Goal: Task Accomplishment & Management: Manage account settings

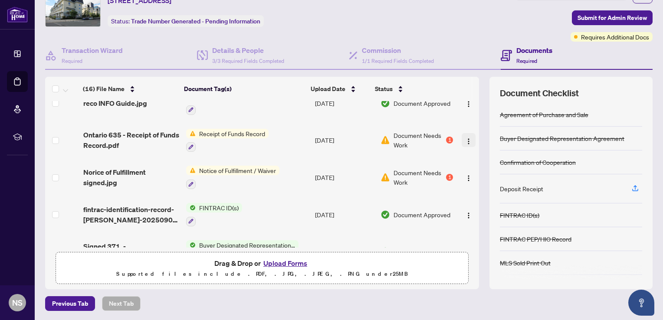
scroll to position [401, 0]
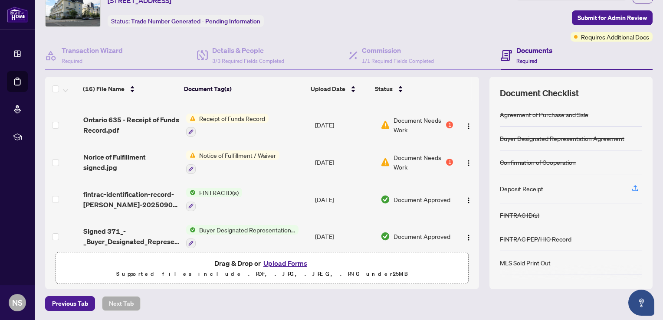
click at [213, 114] on span "Receipt of Funds Record" at bounding box center [232, 119] width 73 height 10
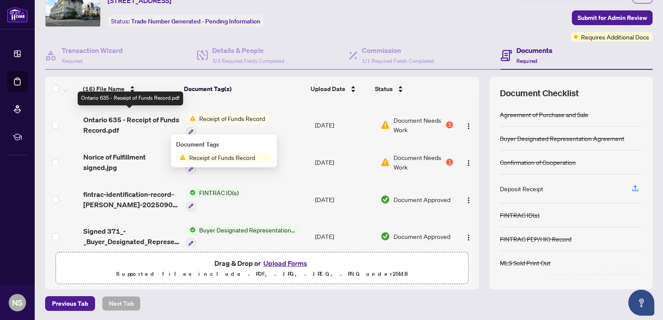
click at [144, 117] on span "Ontario 635 - Receipt of Funds Record.pdf" at bounding box center [131, 125] width 96 height 21
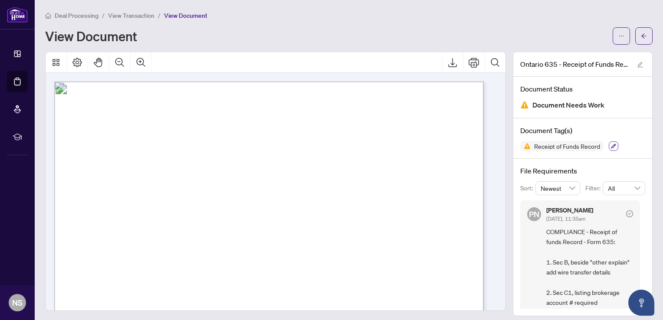
click at [611, 146] on icon "button" at bounding box center [613, 146] width 5 height 5
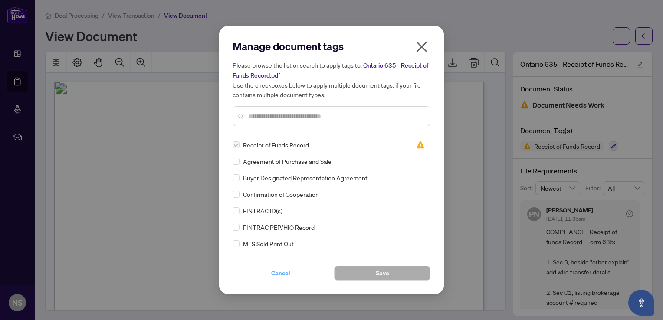
click at [278, 273] on span "Cancel" at bounding box center [280, 273] width 19 height 14
click at [278, 273] on div "Manage document tags Please browse the list or search to apply tags to: Ontario…" at bounding box center [331, 160] width 663 height 320
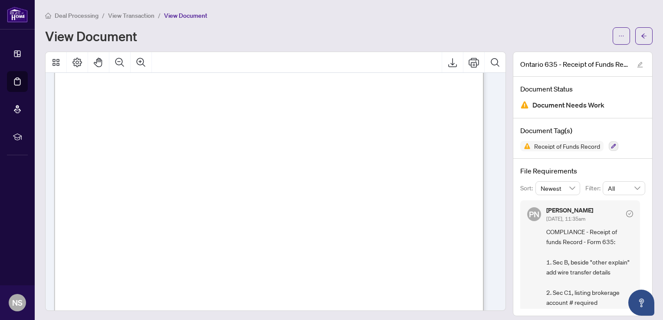
scroll to position [130, 0]
click at [611, 144] on icon "button" at bounding box center [613, 146] width 5 height 5
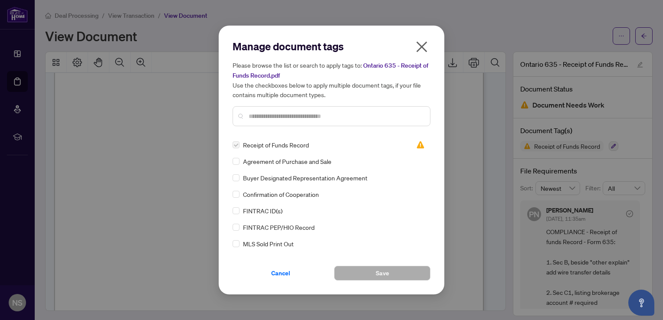
click at [424, 47] on icon "close" at bounding box center [422, 47] width 14 height 14
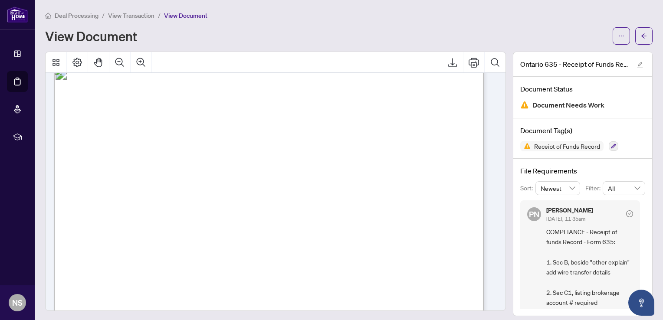
scroll to position [0, 0]
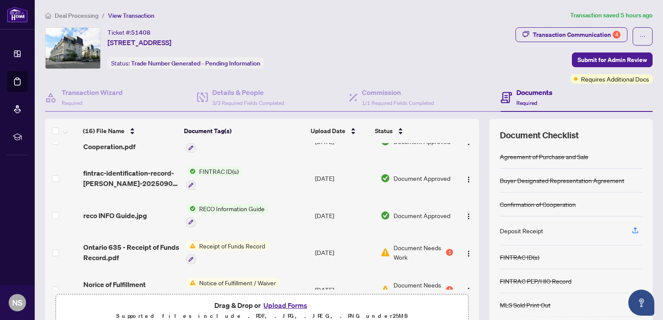
scroll to position [314, 0]
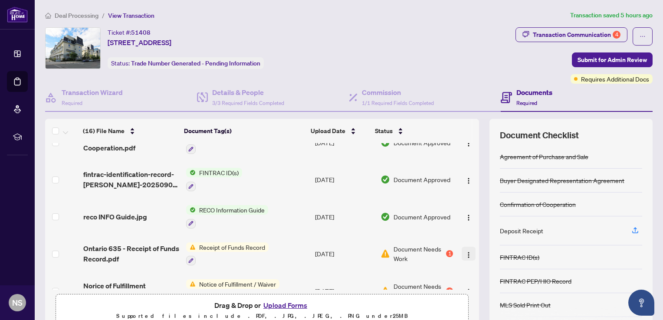
click at [465, 252] on img "button" at bounding box center [468, 255] width 7 height 7
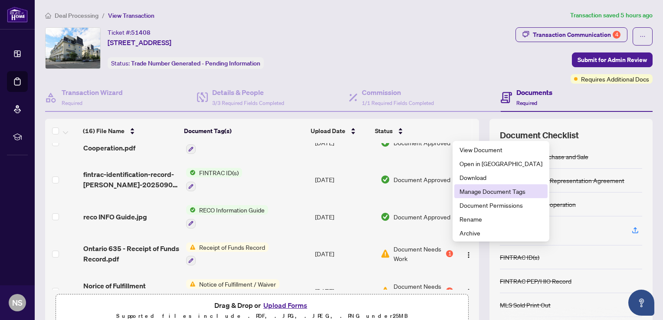
click at [486, 192] on span "Manage Document Tags" at bounding box center [501, 192] width 83 height 10
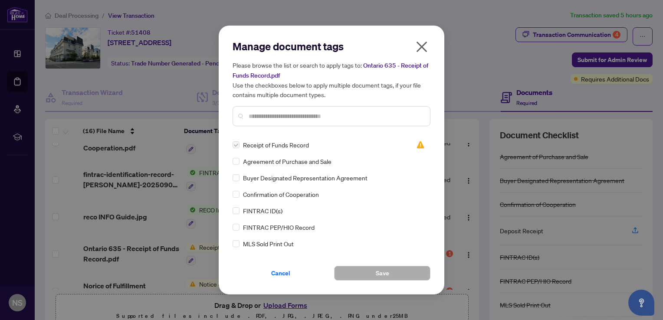
click at [419, 43] on icon "close" at bounding box center [422, 47] width 14 height 14
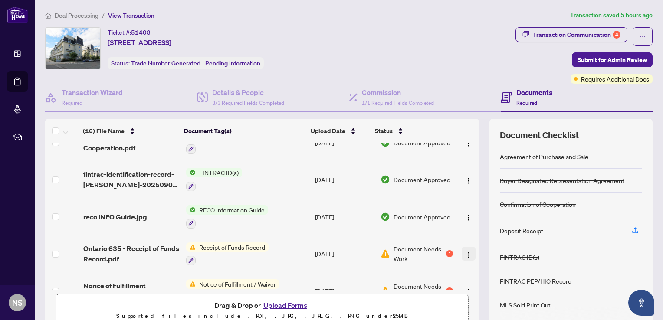
click at [465, 252] on img "button" at bounding box center [468, 255] width 7 height 7
click at [297, 304] on button "Upload Forms" at bounding box center [285, 305] width 49 height 11
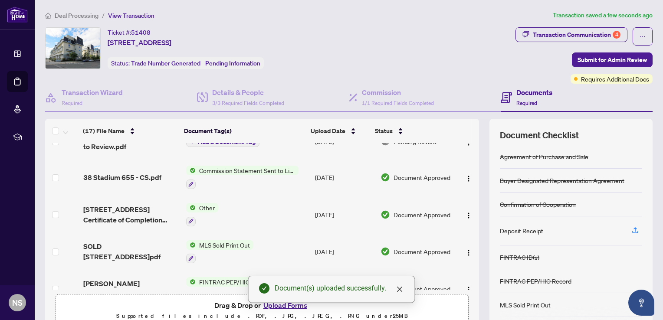
scroll to position [0, 0]
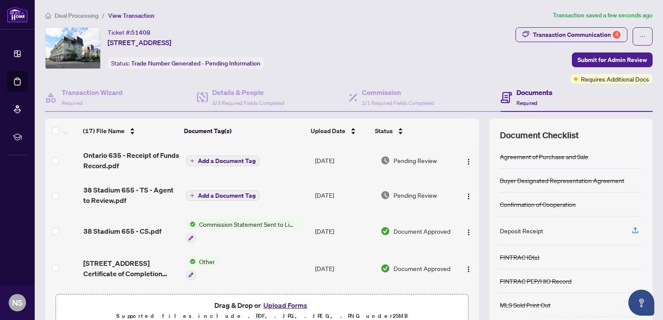
click at [190, 159] on icon "plus" at bounding box center [192, 161] width 4 height 4
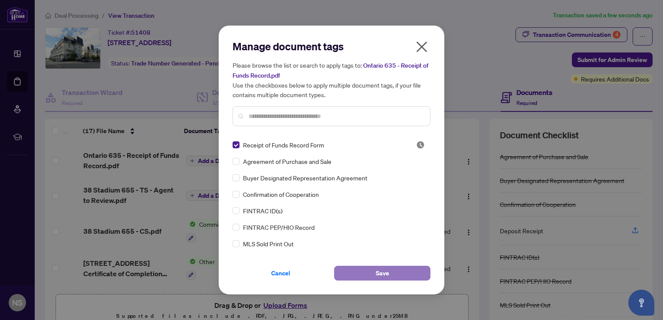
click at [373, 272] on button "Save" at bounding box center [382, 273] width 96 height 15
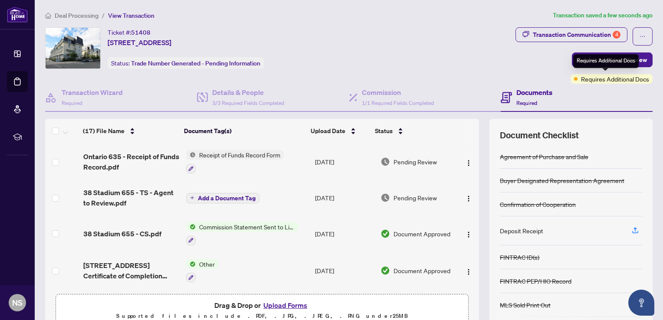
click at [622, 80] on span "Requires Additional Docs" at bounding box center [615, 79] width 68 height 10
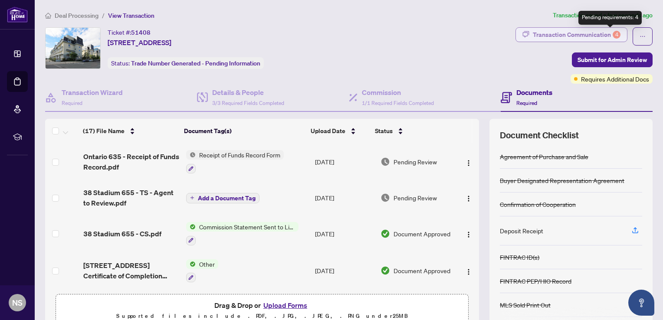
click at [613, 34] on div "4" at bounding box center [617, 35] width 8 height 8
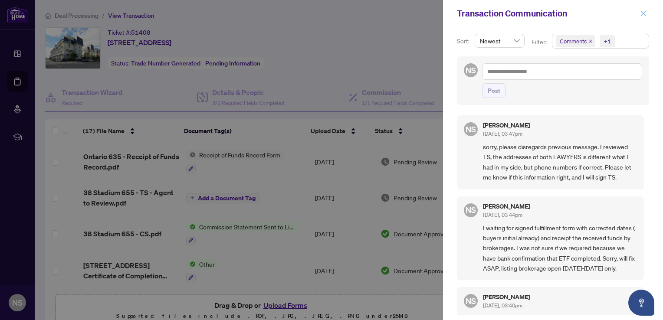
click at [644, 12] on icon "close" at bounding box center [643, 13] width 6 height 6
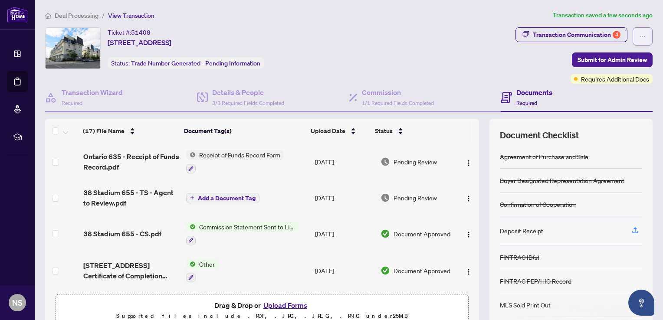
click at [640, 36] on icon "ellipsis" at bounding box center [643, 36] width 6 height 6
click at [506, 58] on div "Ticket #: 51408 [STREET_ADDRESS] Status: Trade Number Generated - Pending Infor…" at bounding box center [278, 48] width 467 height 42
click at [507, 66] on div "Ticket #: 51408 [STREET_ADDRESS] Status: Trade Number Generated - Pending Infor…" at bounding box center [278, 48] width 467 height 42
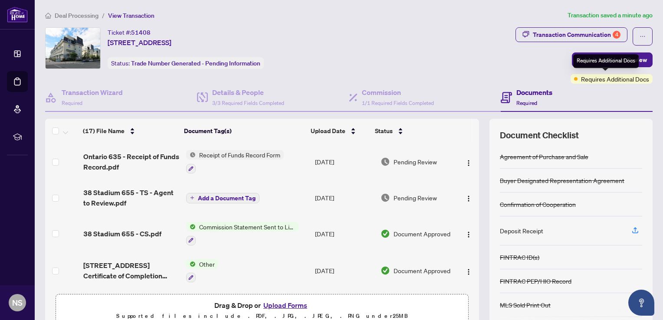
click at [632, 80] on span "Requires Additional Docs" at bounding box center [615, 79] width 68 height 10
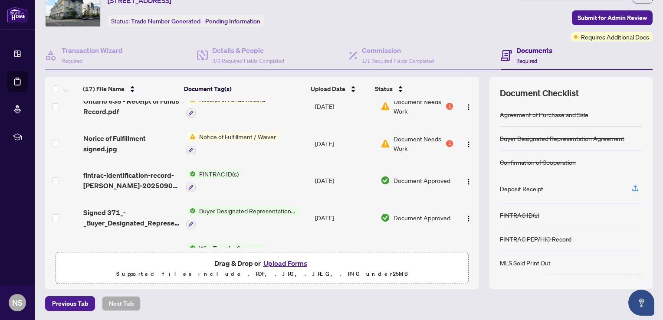
scroll to position [438, 0]
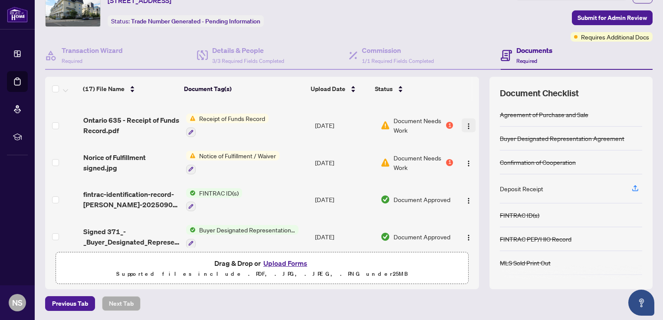
click at [465, 123] on img "button" at bounding box center [468, 126] width 7 height 7
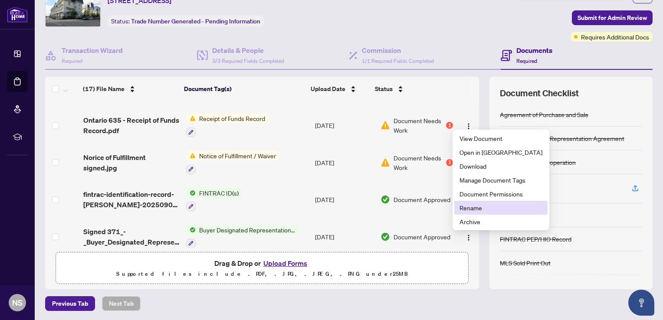
click at [466, 210] on span "Rename" at bounding box center [501, 208] width 83 height 10
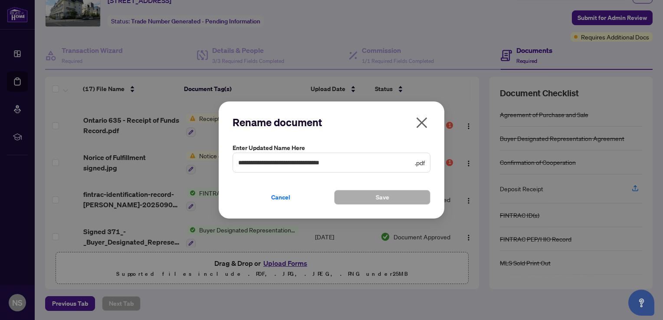
click at [423, 120] on icon "close" at bounding box center [422, 123] width 14 height 14
click at [423, 120] on div "**********" at bounding box center [331, 160] width 663 height 320
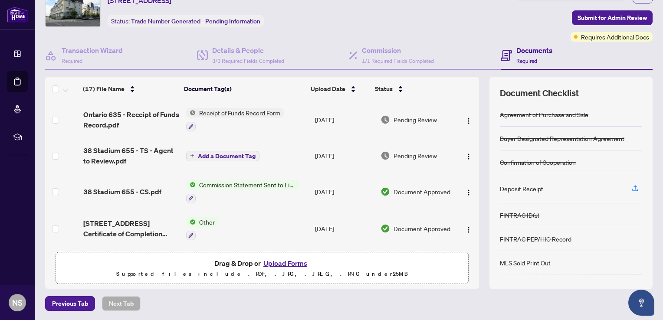
scroll to position [0, 0]
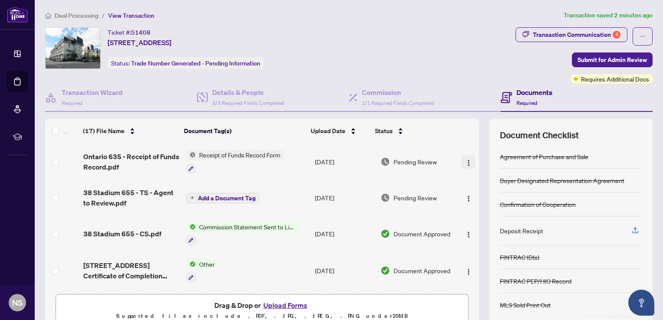
click at [465, 162] on img "button" at bounding box center [468, 163] width 7 height 7
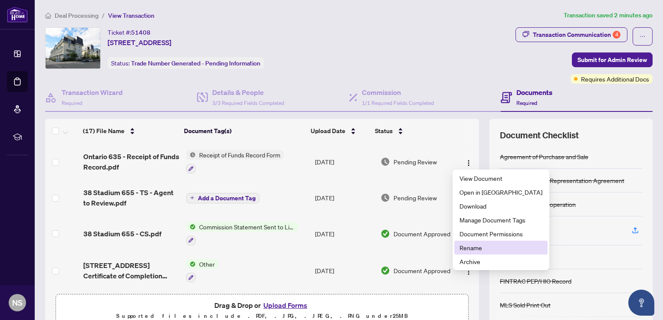
click at [465, 247] on span "Rename" at bounding box center [501, 248] width 83 height 10
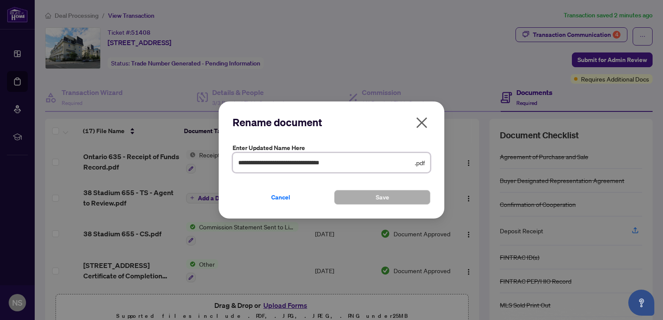
click at [275, 163] on input "**********" at bounding box center [325, 163] width 175 height 10
drag, startPoint x: 259, startPoint y: 165, endPoint x: 232, endPoint y: 167, distance: 27.4
click at [232, 167] on div "**********" at bounding box center [332, 160] width 226 height 117
type input "**********"
click at [381, 197] on span "Save" at bounding box center [382, 197] width 13 height 14
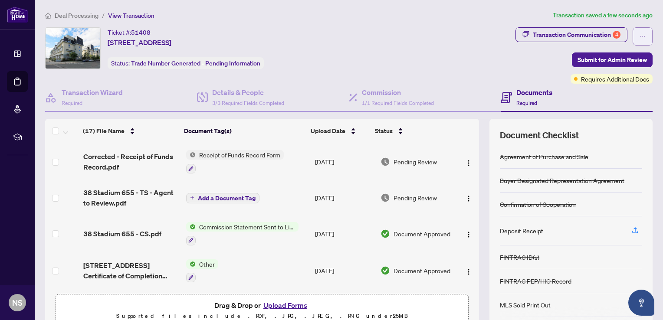
click at [640, 38] on icon "ellipsis" at bounding box center [643, 36] width 6 height 6
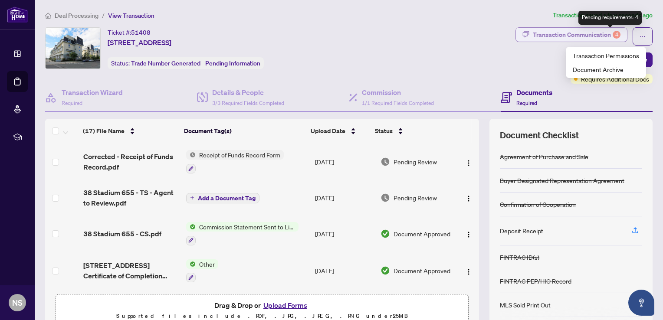
click at [613, 33] on div "4" at bounding box center [617, 35] width 8 height 8
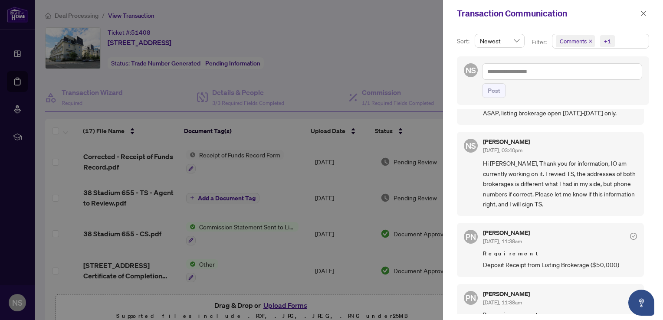
scroll to position [174, 0]
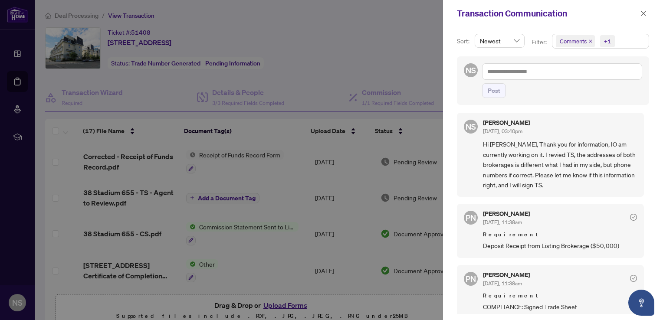
click at [368, 70] on div at bounding box center [331, 160] width 663 height 320
click at [367, 70] on div at bounding box center [331, 160] width 663 height 320
click at [366, 67] on div at bounding box center [331, 160] width 663 height 320
click at [361, 53] on div at bounding box center [331, 160] width 663 height 320
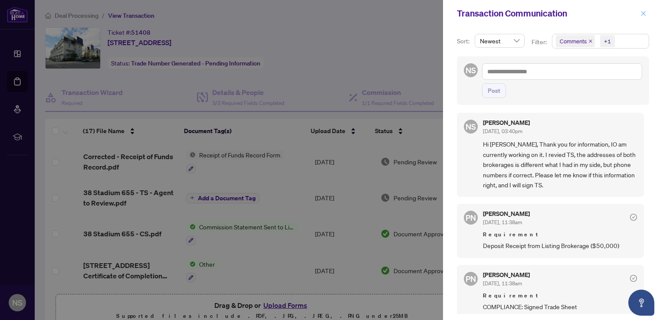
click at [646, 11] on icon "close" at bounding box center [643, 13] width 6 height 6
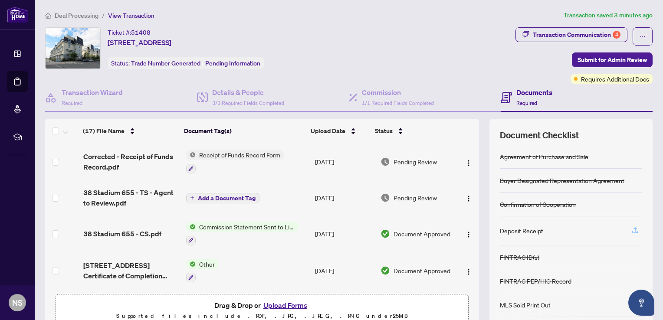
click at [631, 230] on icon "button" at bounding box center [635, 231] width 8 height 8
